Goal: Task Accomplishment & Management: Use online tool/utility

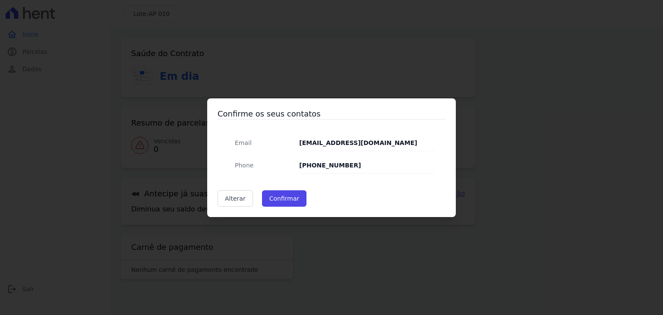
click at [255, 234] on div "Confirme os seus contatos Email victormassei9@gmail.com Phone (1) 95285-0176 Al…" at bounding box center [331, 157] width 663 height 315
click at [235, 203] on link "Alterar" at bounding box center [235, 198] width 35 height 16
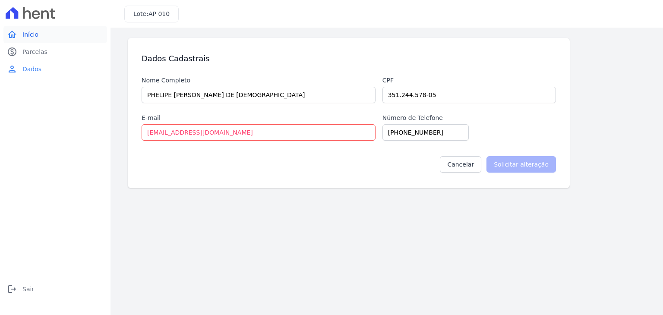
click at [29, 33] on span "Início" at bounding box center [30, 34] width 16 height 9
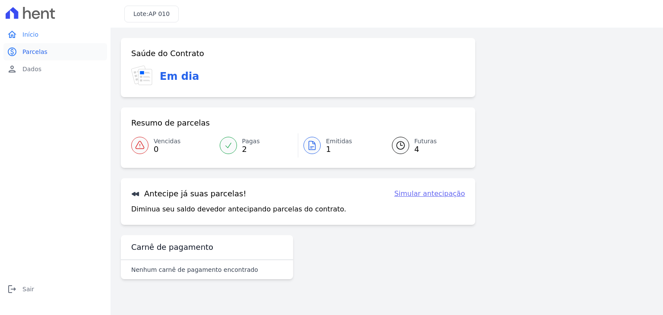
drag, startPoint x: 32, startPoint y: 44, endPoint x: 37, endPoint y: 54, distance: 10.8
click at [37, 54] on span "Parcelas" at bounding box center [34, 52] width 25 height 9
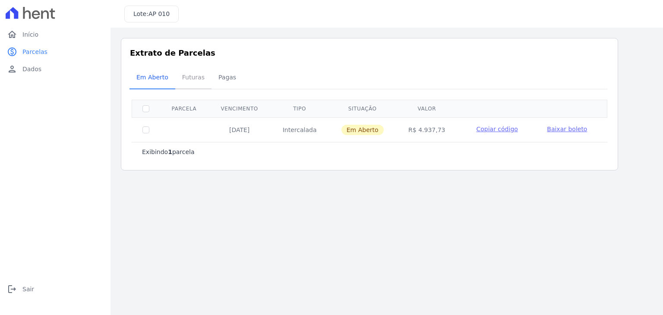
click at [193, 76] on span "Futuras" at bounding box center [193, 77] width 33 height 17
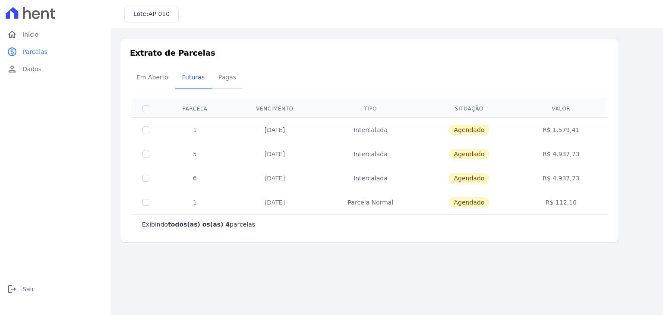
click at [225, 77] on span "Pagas" at bounding box center [227, 77] width 28 height 17
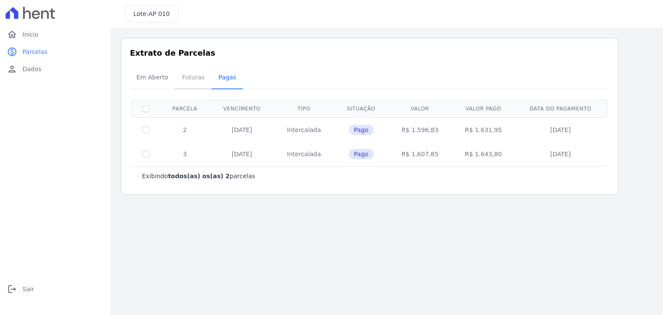
click at [181, 75] on span "Futuras" at bounding box center [193, 77] width 33 height 17
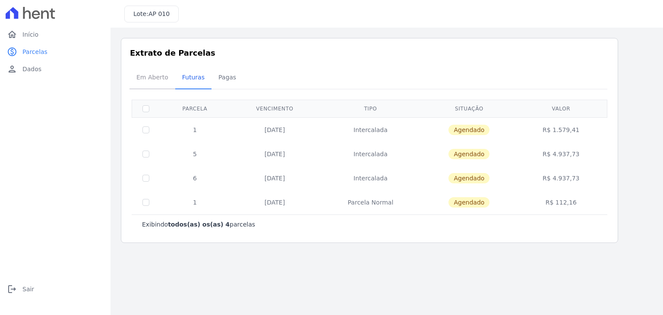
click at [136, 70] on span "Em Aberto" at bounding box center [152, 77] width 42 height 17
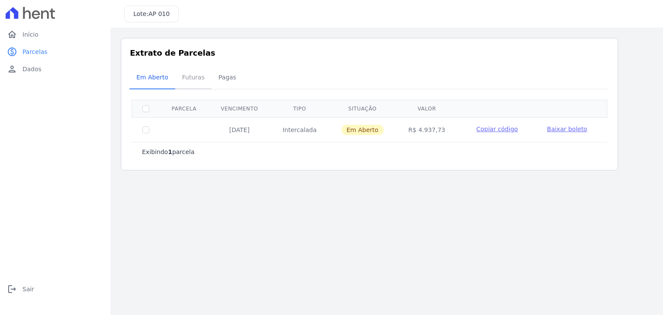
click at [187, 78] on span "Futuras" at bounding box center [193, 77] width 33 height 17
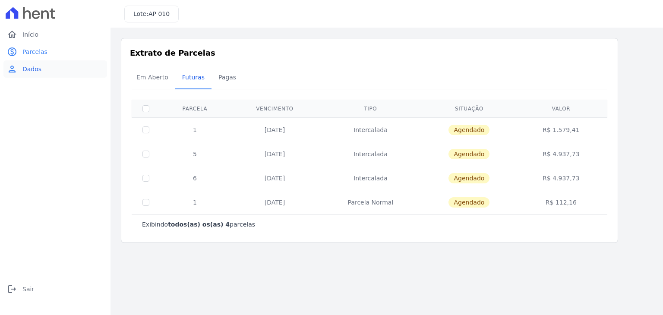
click at [54, 68] on link "person Dados" at bounding box center [55, 68] width 104 height 17
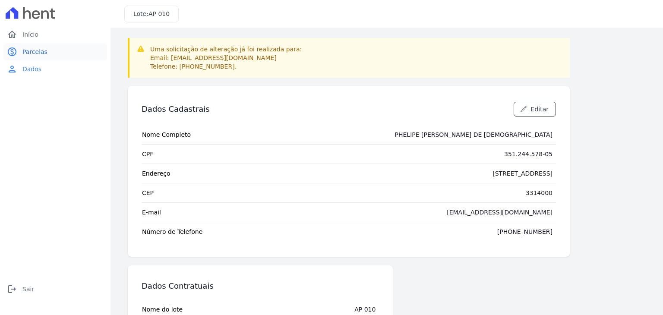
click at [40, 46] on link "paid Parcelas" at bounding box center [55, 51] width 104 height 17
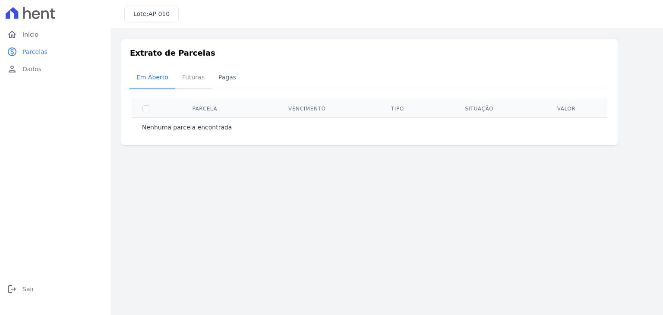
click at [186, 81] on span "Futuras" at bounding box center [193, 77] width 33 height 17
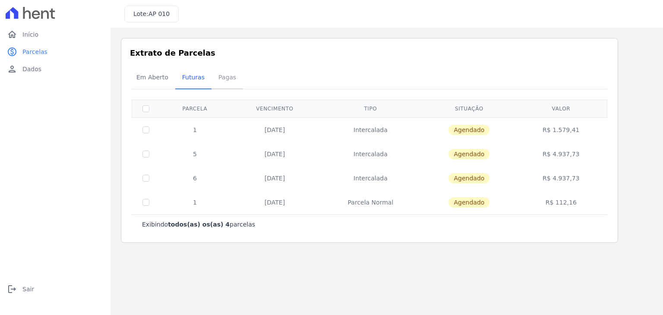
click at [216, 82] on span "Pagas" at bounding box center [227, 77] width 28 height 17
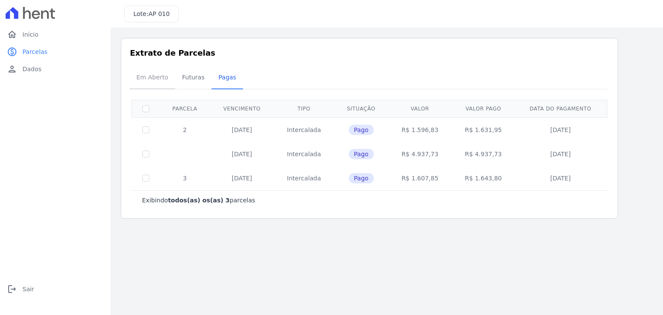
click at [149, 76] on span "Em Aberto" at bounding box center [152, 77] width 42 height 17
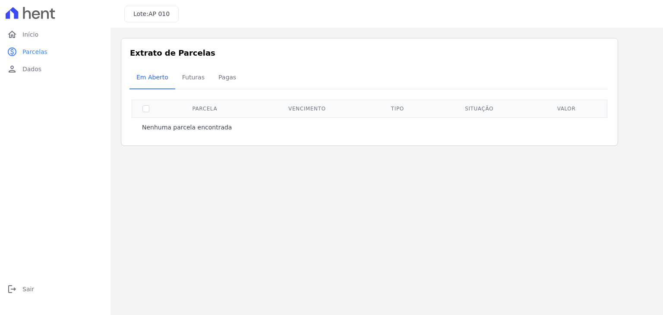
click at [192, 66] on div "Extrato de Parcelas Em Aberto Futuras Pagas 0 selecionada(s) Nenhuma parcela en…" at bounding box center [370, 92] width 498 height 108
click at [192, 75] on span "Futuras" at bounding box center [193, 77] width 33 height 17
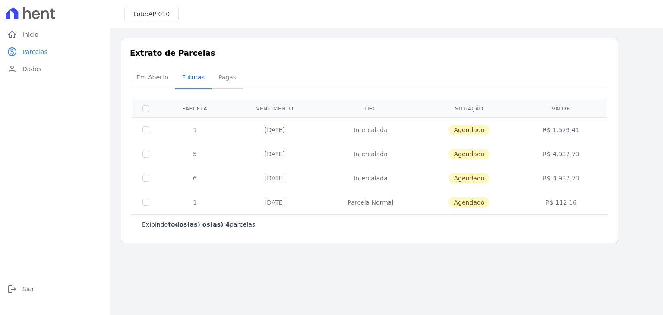
click at [218, 81] on span "Pagas" at bounding box center [227, 77] width 28 height 17
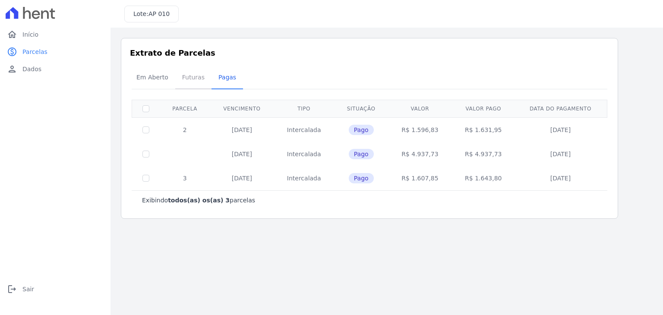
click at [183, 82] on span "Futuras" at bounding box center [193, 77] width 33 height 17
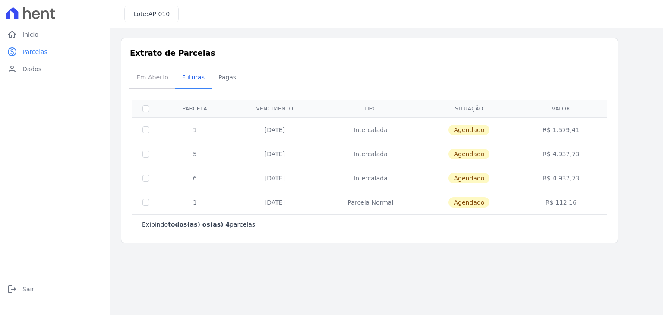
click at [167, 80] on span "Em Aberto" at bounding box center [152, 77] width 42 height 17
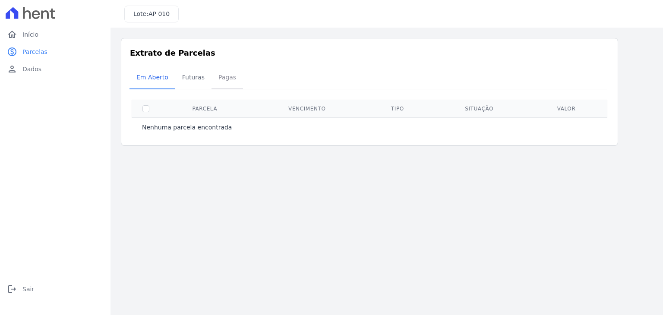
click at [217, 74] on span "Pagas" at bounding box center [227, 77] width 28 height 17
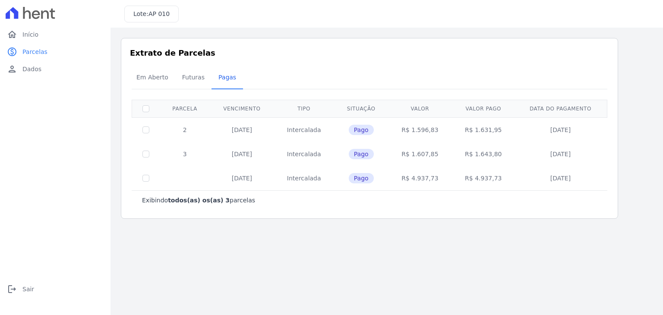
click at [219, 82] on span "Pagas" at bounding box center [227, 77] width 28 height 17
click at [177, 79] on span "Futuras" at bounding box center [193, 77] width 33 height 17
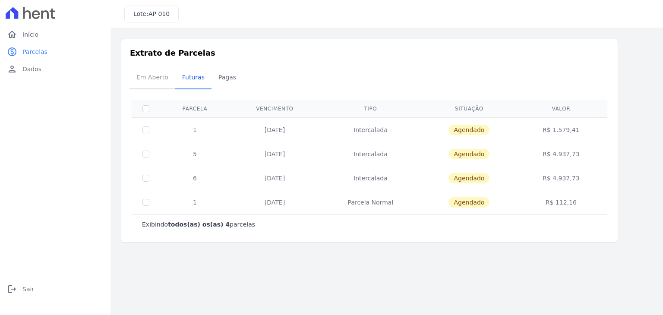
click at [162, 79] on span "Em Aberto" at bounding box center [152, 77] width 42 height 17
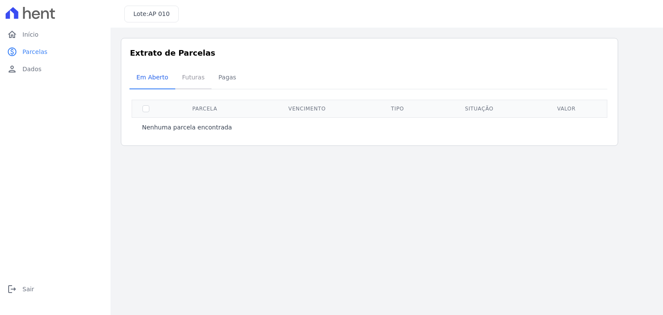
click at [188, 77] on span "Futuras" at bounding box center [193, 77] width 33 height 17
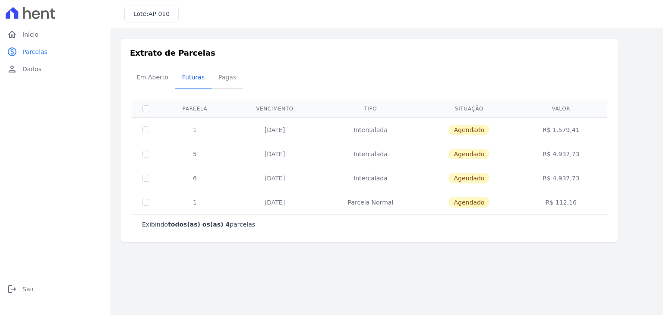
click at [219, 82] on span "Pagas" at bounding box center [227, 77] width 28 height 17
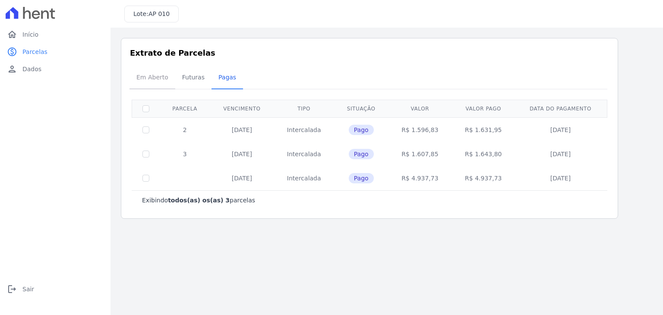
click at [140, 88] on link "Em Aberto" at bounding box center [153, 78] width 46 height 22
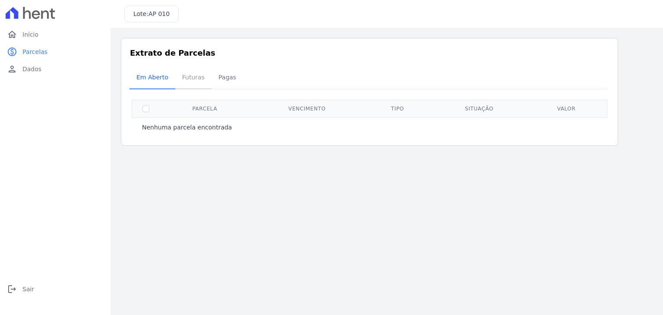
click at [187, 80] on span "Futuras" at bounding box center [193, 77] width 33 height 17
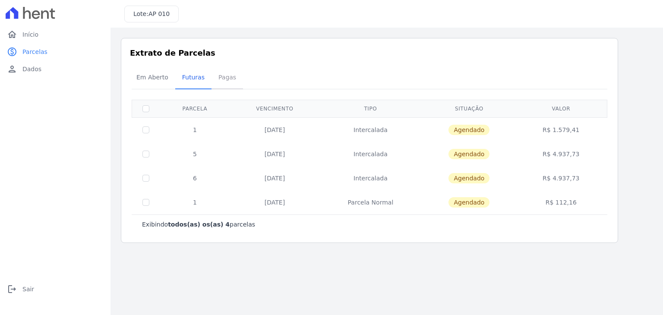
click at [213, 75] on span "Pagas" at bounding box center [227, 77] width 28 height 17
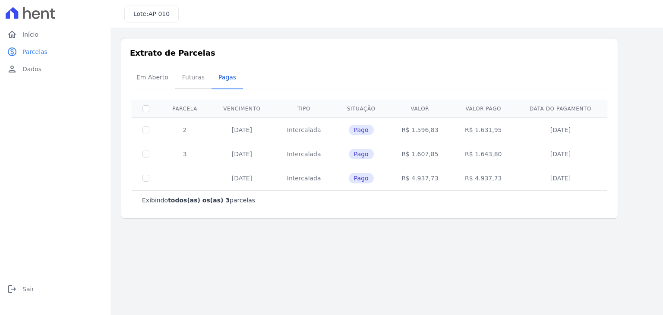
click at [182, 80] on span "Futuras" at bounding box center [193, 77] width 33 height 17
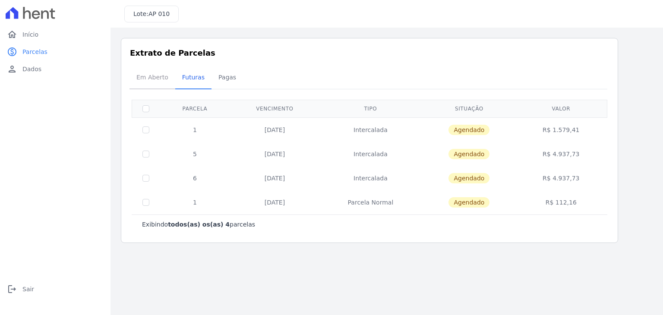
click at [163, 80] on span "Em Aberto" at bounding box center [152, 77] width 42 height 17
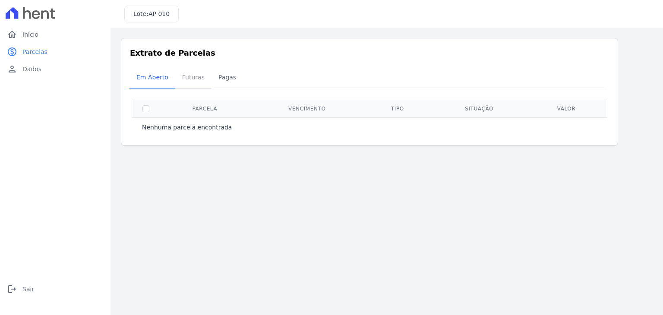
click at [208, 79] on link "Futuras" at bounding box center [193, 78] width 36 height 22
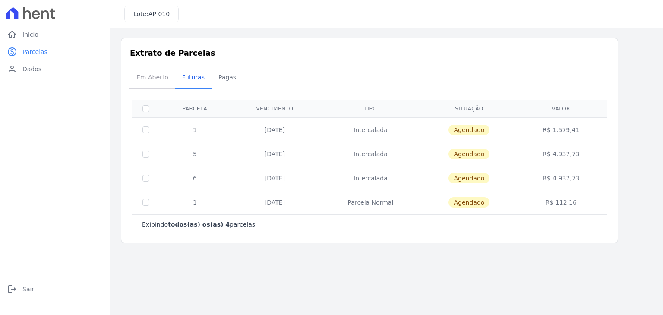
click at [137, 80] on span "Em Aberto" at bounding box center [152, 77] width 42 height 17
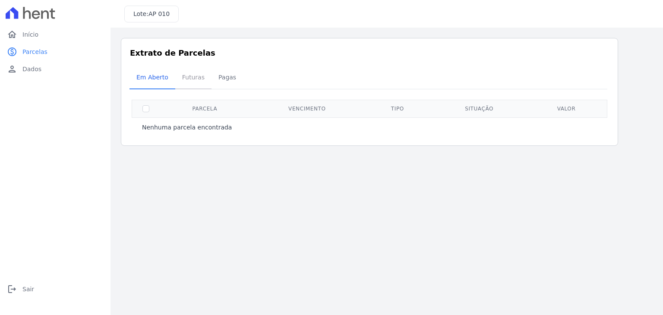
click at [180, 80] on span "Futuras" at bounding box center [193, 77] width 33 height 17
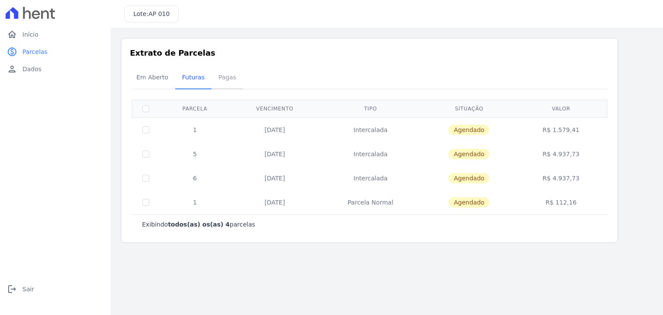
click at [213, 78] on span "Pagas" at bounding box center [227, 77] width 28 height 17
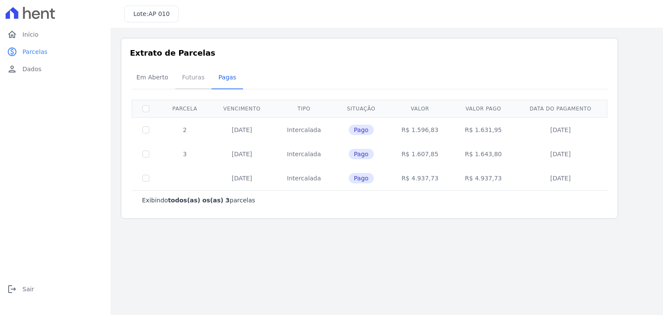
click at [181, 80] on span "Futuras" at bounding box center [193, 77] width 33 height 17
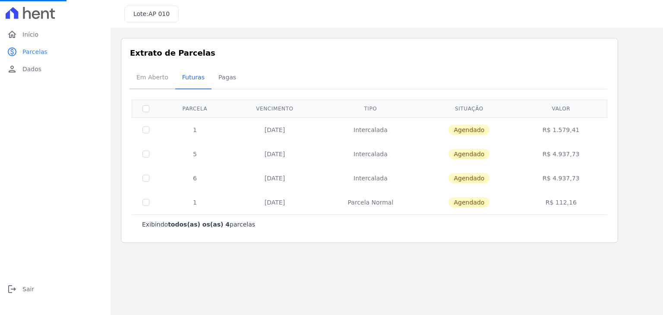
click at [157, 70] on span "Em Aberto" at bounding box center [152, 77] width 42 height 17
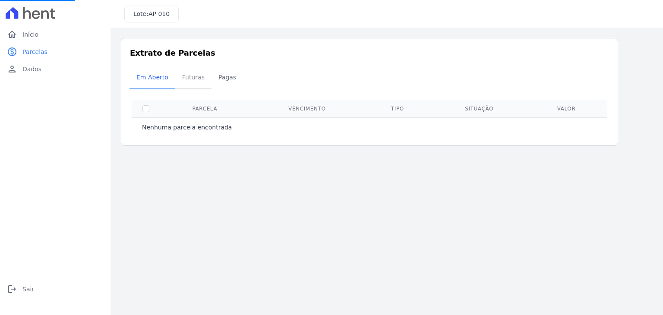
click at [180, 79] on span "Futuras" at bounding box center [193, 77] width 33 height 17
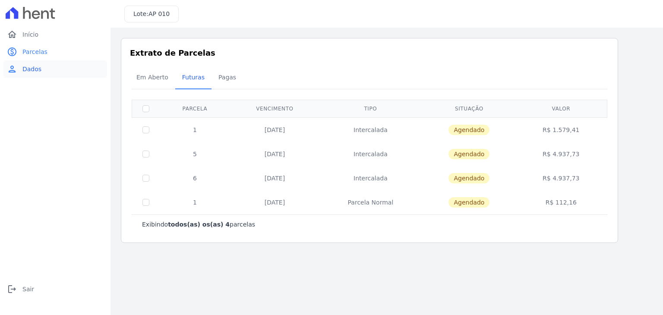
click at [32, 73] on link "person Dados" at bounding box center [55, 68] width 104 height 17
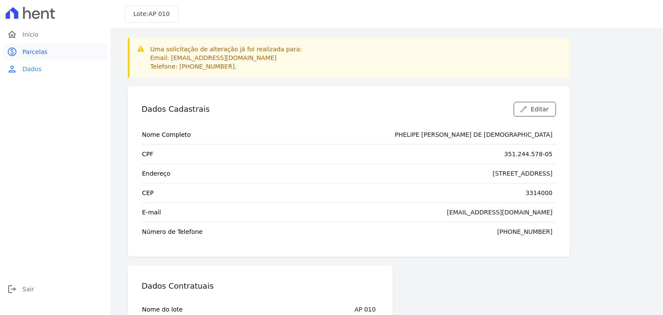
click at [34, 43] on link "paid Parcelas" at bounding box center [55, 51] width 104 height 17
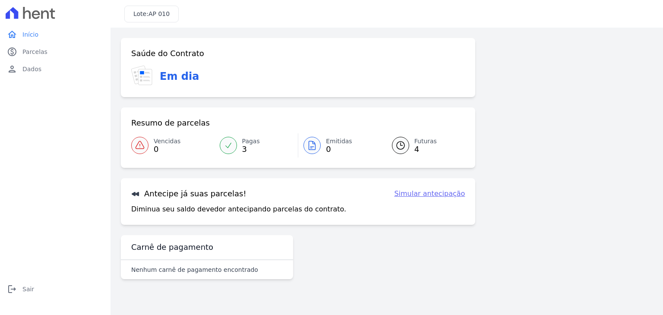
click at [415, 136] on link "Futuras 4" at bounding box center [424, 145] width 84 height 24
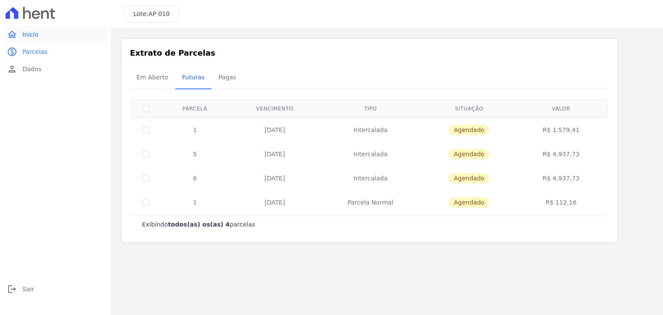
click at [54, 40] on link "home Início" at bounding box center [55, 34] width 104 height 17
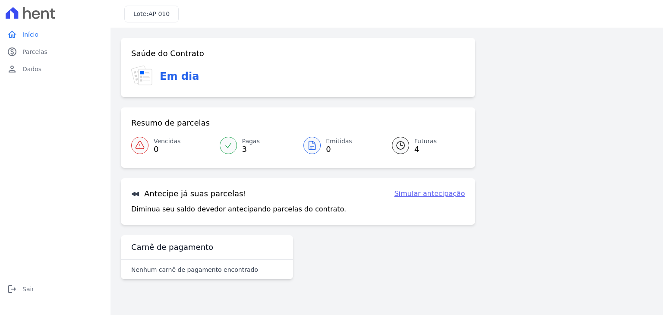
click at [400, 196] on div "Antecipe já suas parcelas! Simular antecipação" at bounding box center [298, 194] width 334 height 10
click at [413, 195] on link "Simular antecipação" at bounding box center [429, 194] width 71 height 10
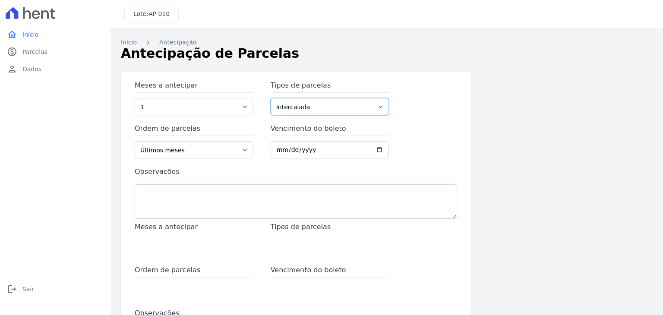
click at [311, 109] on select "Intercalada Parcela Normal" at bounding box center [330, 106] width 119 height 17
click at [218, 113] on select "1 2 3 4 5 6 7 8 9 10" at bounding box center [194, 106] width 119 height 17
click at [223, 89] on label "Meses a antecipar" at bounding box center [194, 86] width 119 height 13
click at [223, 98] on select "1 2 3 4 5 6 7 8 9 10" at bounding box center [194, 106] width 119 height 17
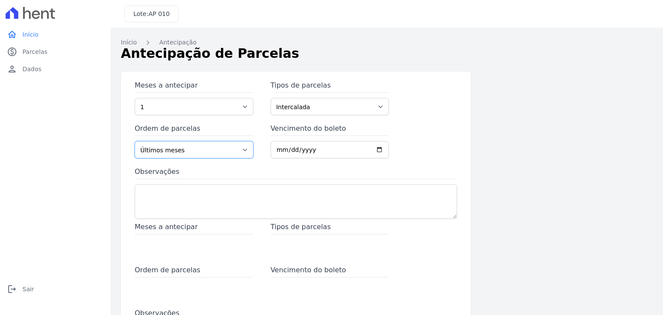
click at [212, 156] on select "Últimos meses Primeiros meses" at bounding box center [194, 149] width 119 height 17
click at [32, 42] on link "home Início" at bounding box center [55, 34] width 104 height 17
